Goal: Information Seeking & Learning: Learn about a topic

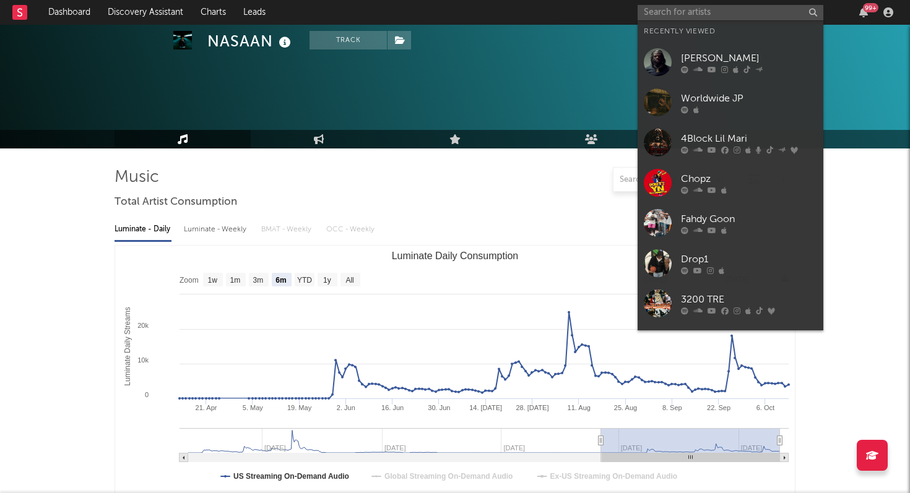
select select "6m"
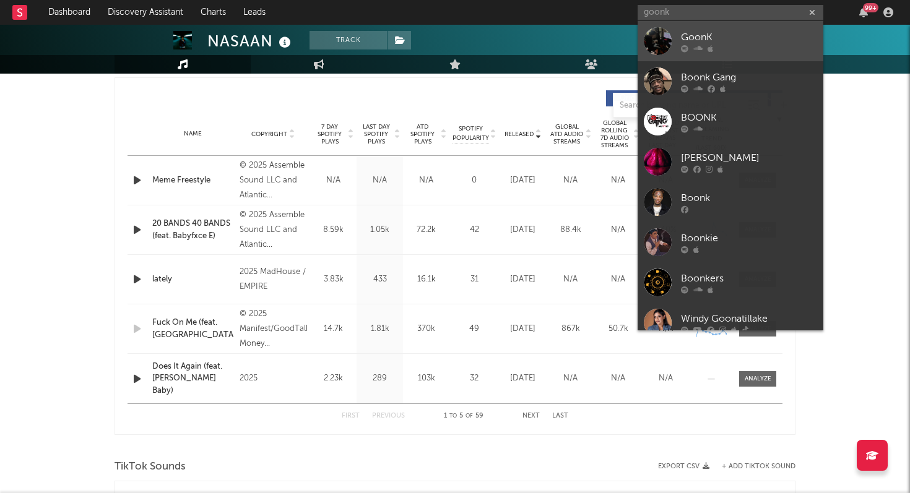
type input "goonk"
click at [655, 40] on div at bounding box center [658, 41] width 28 height 28
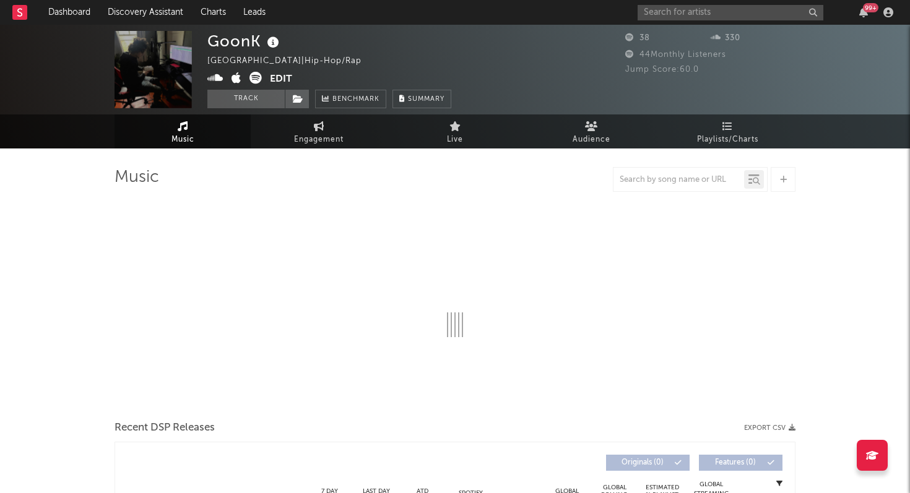
select select "1w"
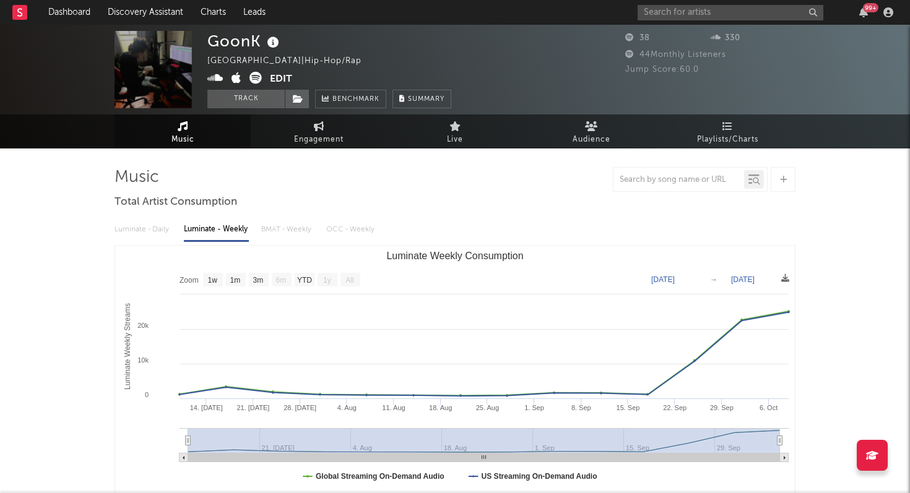
click at [157, 228] on div "Luminate - Daily Luminate - Weekly BMAT - Weekly OCC - Weekly" at bounding box center [454, 229] width 681 height 21
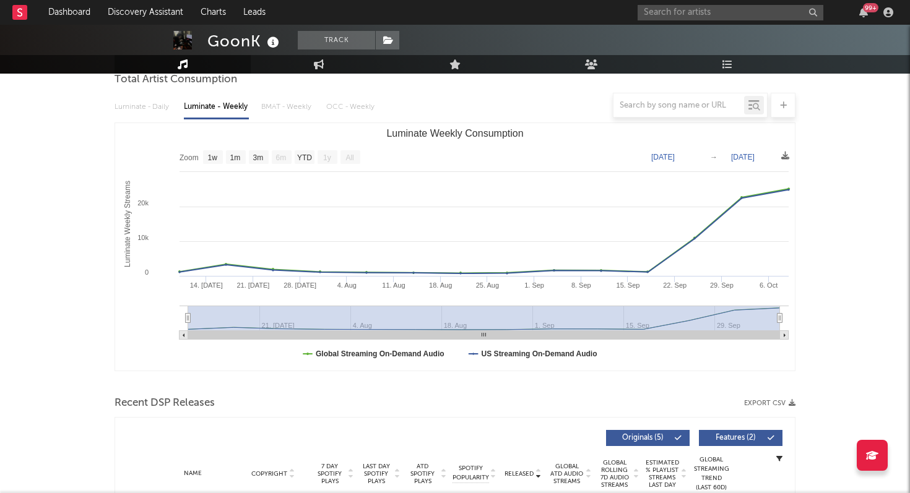
scroll to position [116, 0]
